Goal: Task Accomplishment & Management: Complete application form

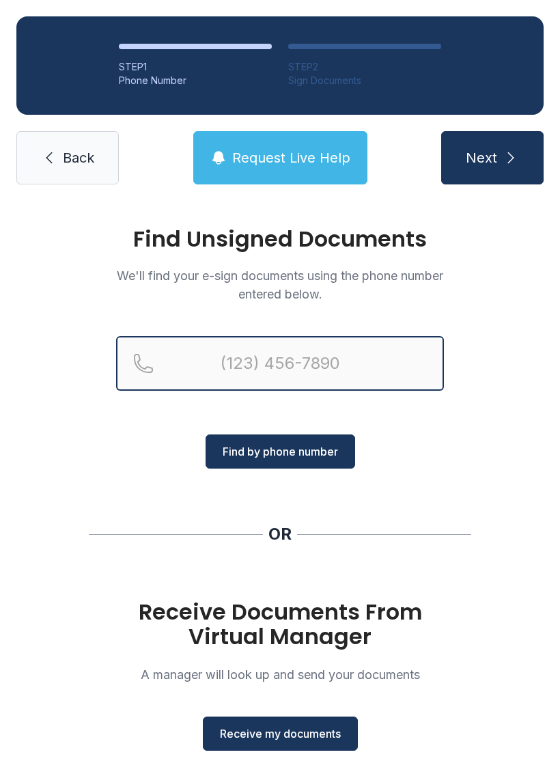
click at [313, 346] on input "Reservation phone number" at bounding box center [280, 363] width 328 height 55
type input "("
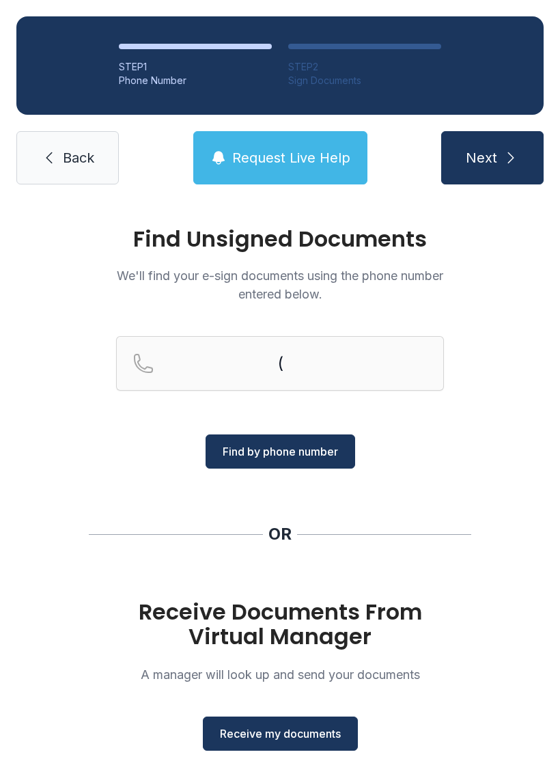
click at [76, 246] on div "Find Unsigned Documents We'll find your e-sign documents using the phone number…" at bounding box center [280, 503] width 560 height 604
click at [243, 728] on span "Receive my documents" at bounding box center [280, 733] width 121 height 16
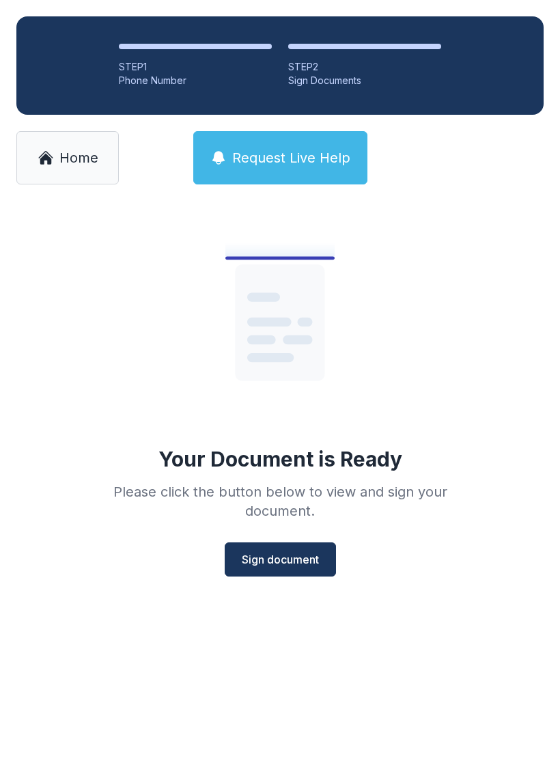
click at [283, 559] on span "Sign document" at bounding box center [280, 559] width 77 height 16
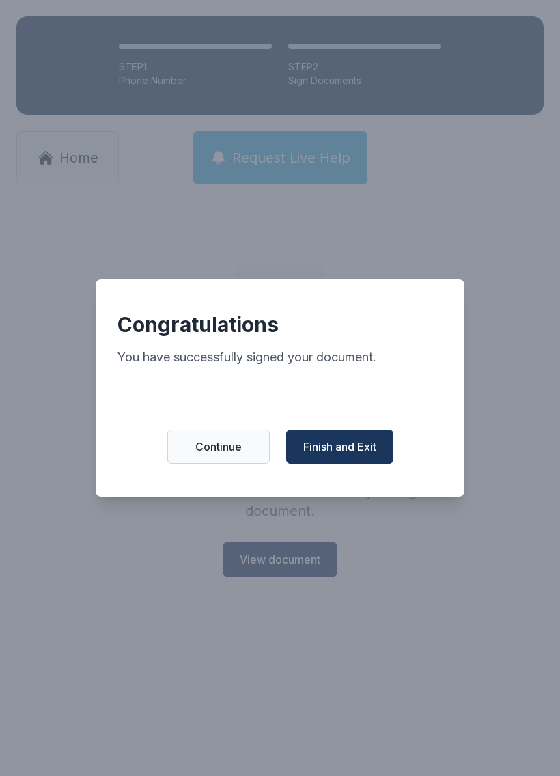
click at [371, 450] on span "Finish and Exit" at bounding box center [339, 446] width 73 height 16
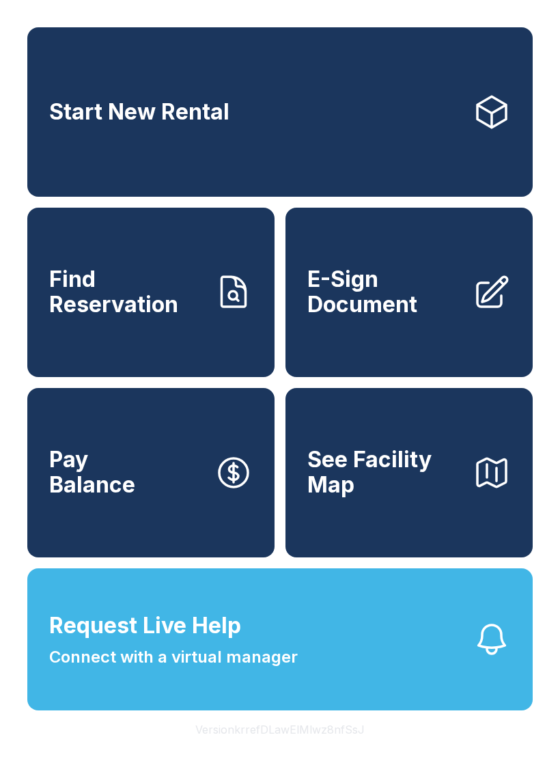
click at [458, 303] on span "E-Sign Document" at bounding box center [384, 292] width 154 height 50
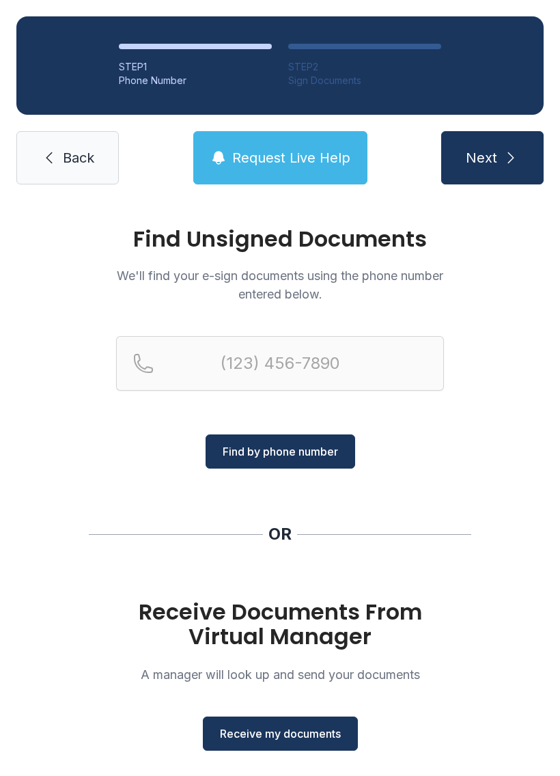
click at [331, 729] on span "Receive my documents" at bounding box center [280, 733] width 121 height 16
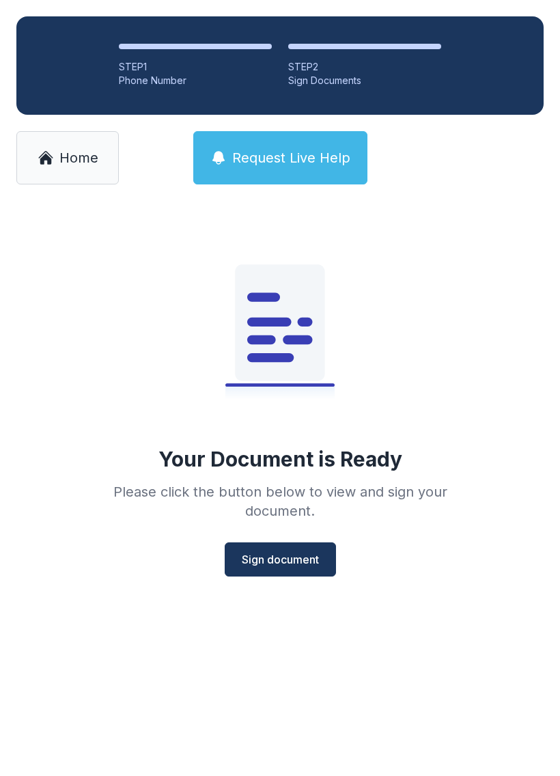
click at [312, 554] on span "Sign document" at bounding box center [280, 559] width 77 height 16
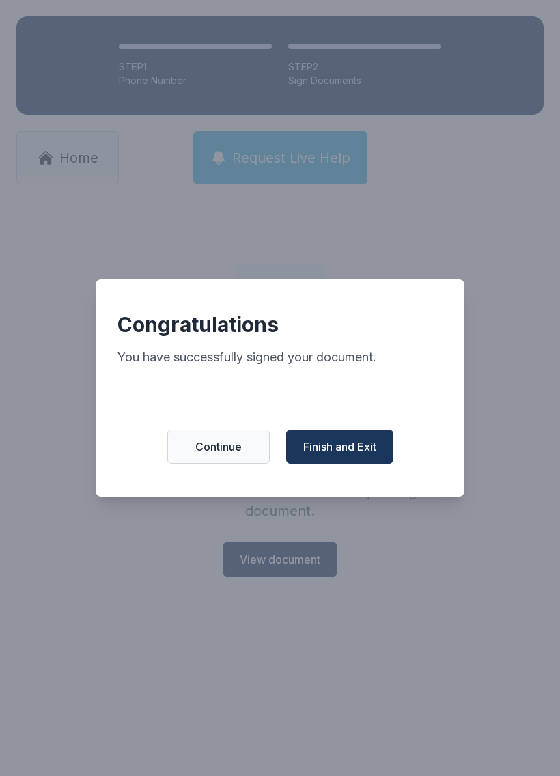
click at [329, 454] on span "Finish and Exit" at bounding box center [339, 446] width 73 height 16
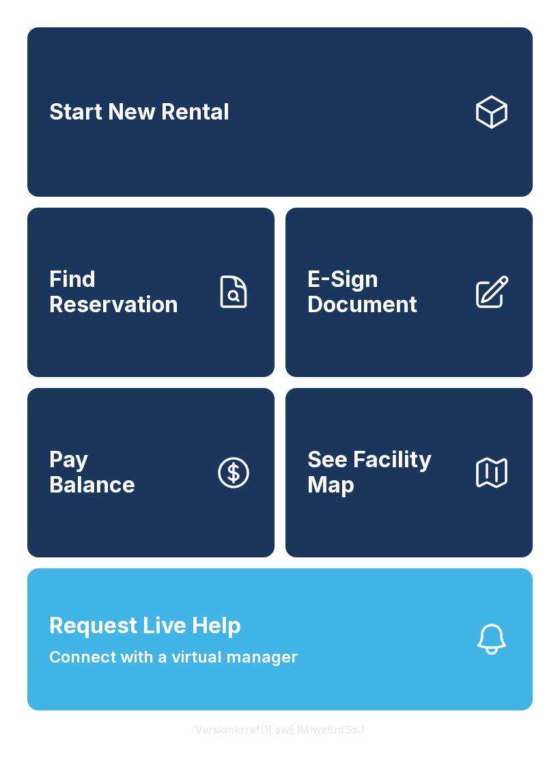
click at [457, 497] on span "See Facility Map" at bounding box center [384, 472] width 154 height 50
click at [420, 294] on span "E-Sign Document" at bounding box center [384, 292] width 154 height 50
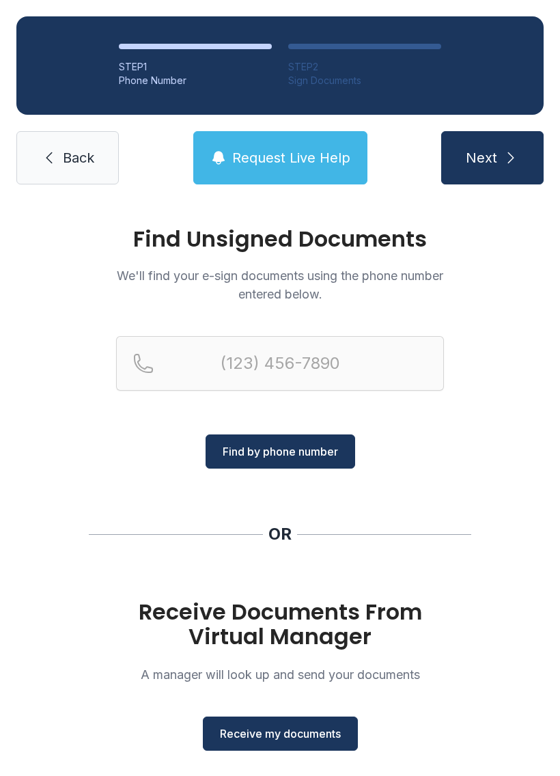
click at [301, 729] on span "Receive my documents" at bounding box center [280, 733] width 121 height 16
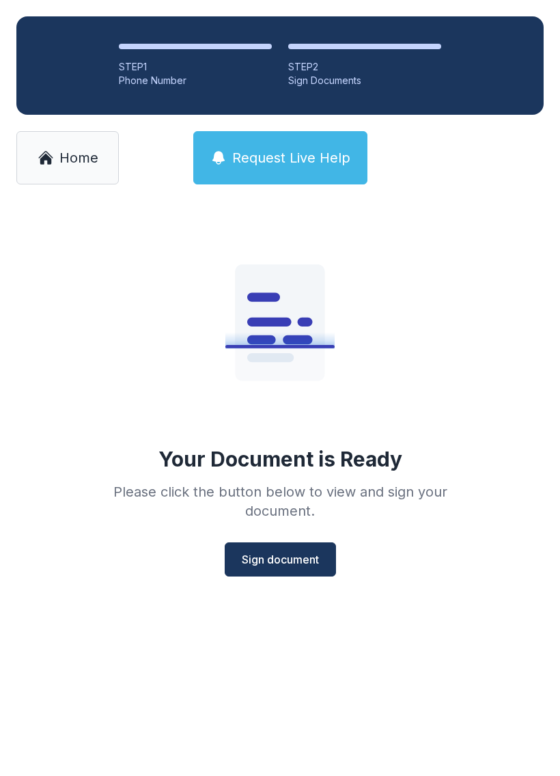
click at [253, 552] on span "Sign document" at bounding box center [280, 559] width 77 height 16
click at [77, 163] on span "Home" at bounding box center [78, 157] width 39 height 19
